Goal: Use online tool/utility: Use online tool/utility

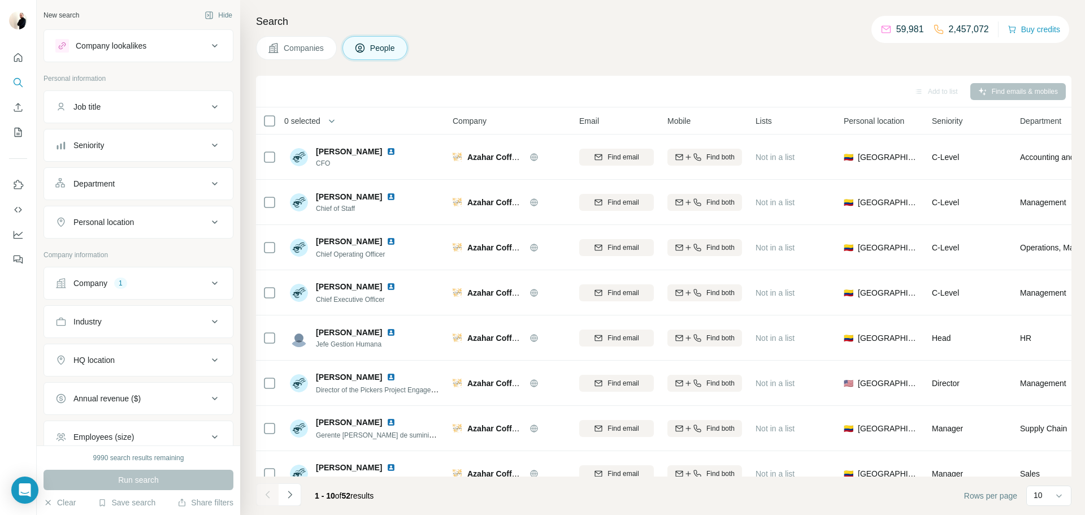
click at [219, 288] on icon at bounding box center [215, 283] width 14 height 14
click at [142, 358] on icon "button" at bounding box center [139, 356] width 5 height 5
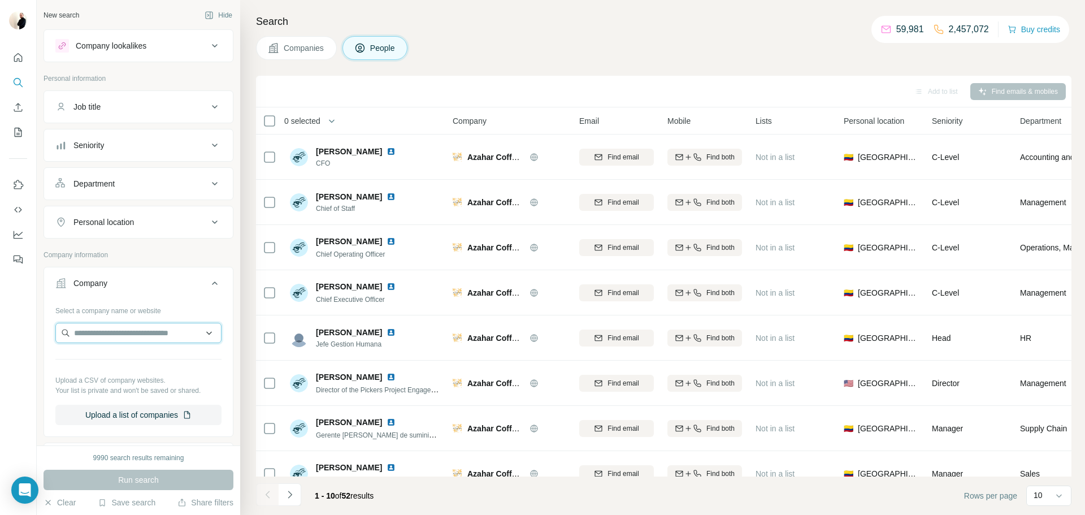
click at [119, 329] on input "text" at bounding box center [138, 333] width 166 height 20
type input "**********"
click at [172, 368] on div "Renuvi Energy [DOMAIN_NAME]" at bounding box center [138, 363] width 160 height 31
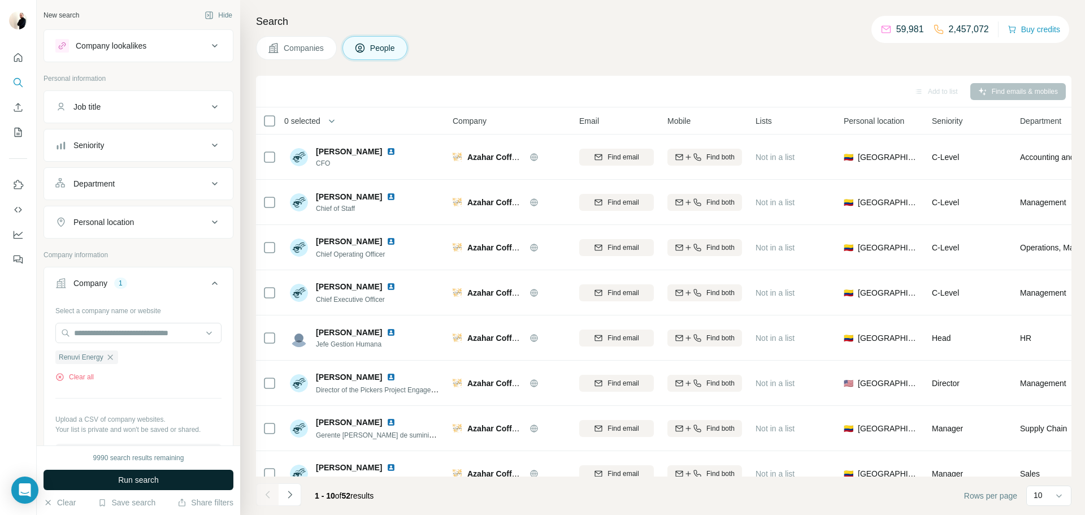
click at [151, 480] on span "Run search" at bounding box center [138, 479] width 41 height 11
